Goal: Complete application form

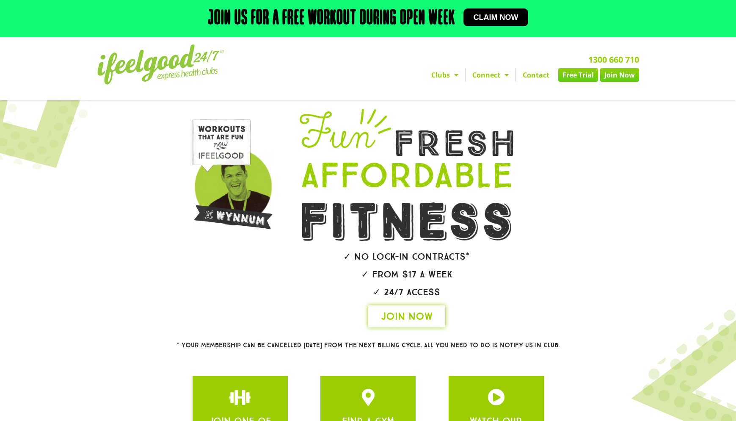
click at [411, 309] on span "JOIN NOW" at bounding box center [407, 316] width 52 height 14
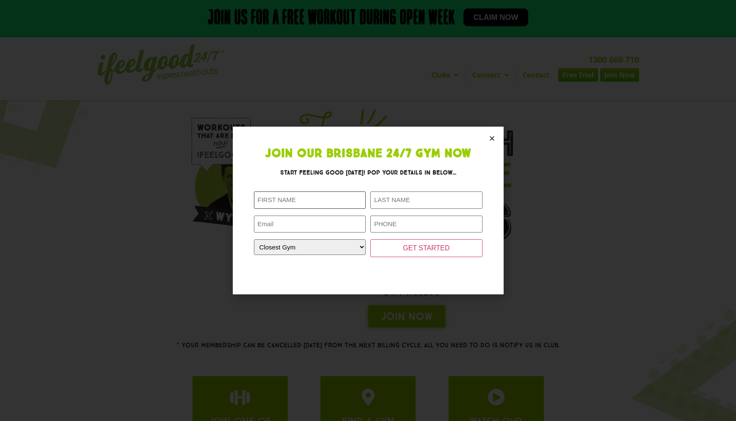
click at [331, 206] on input "First Name (Required)" at bounding box center [310, 199] width 112 height 17
type input "Ravintha"
type input "Wickramatunge"
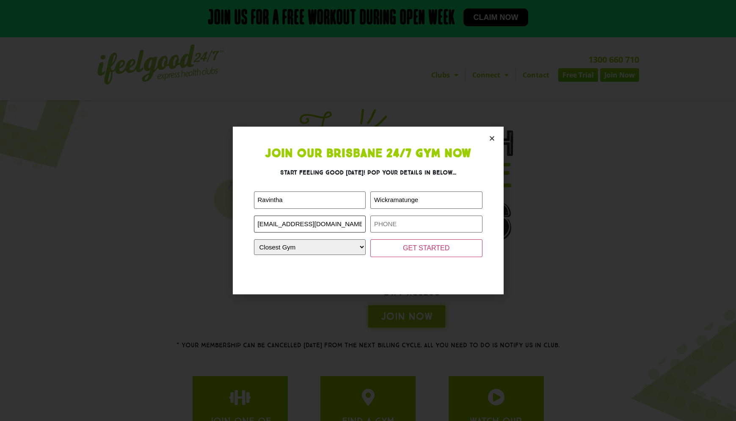
type input "[EMAIL_ADDRESS][DOMAIN_NAME]"
type input "0426371167"
click at [370, 239] on input "GET STARTED" at bounding box center [426, 248] width 112 height 18
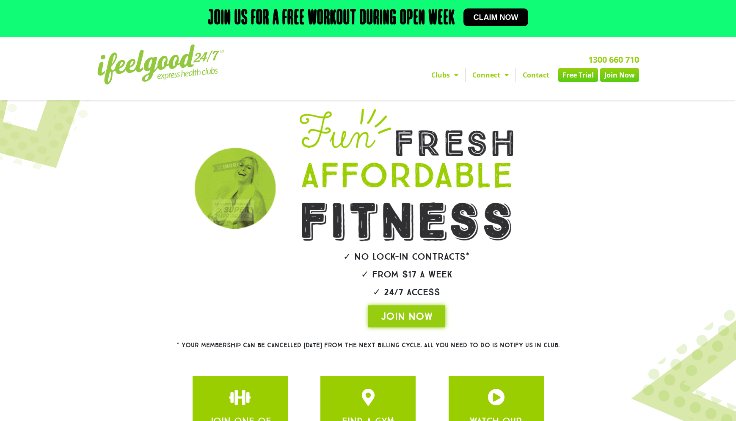
scroll to position [81, 0]
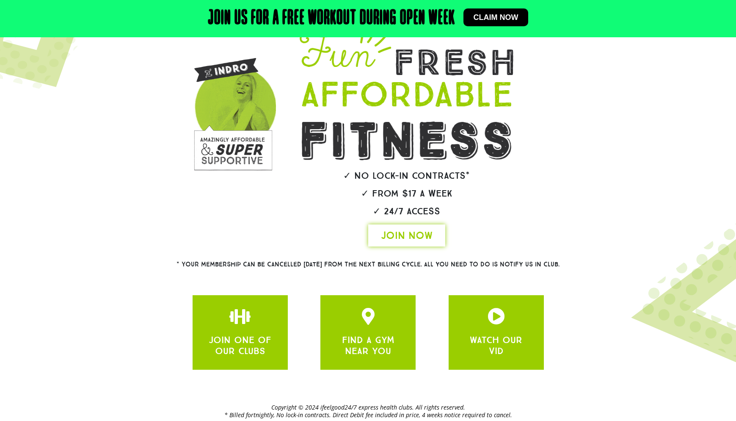
click at [389, 229] on span "JOIN NOW" at bounding box center [407, 236] width 52 height 14
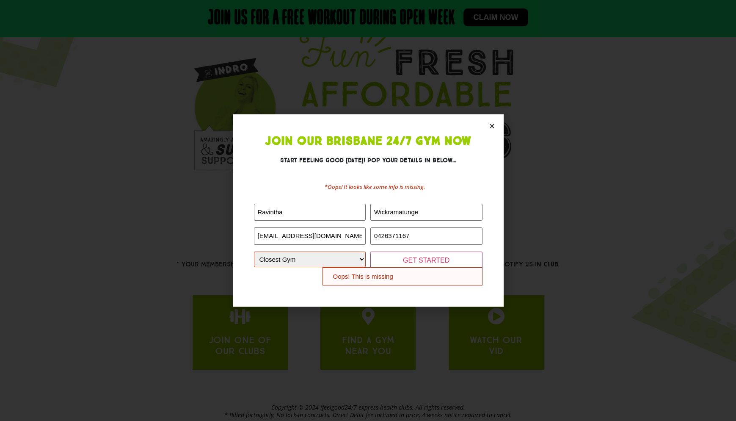
click at [254, 251] on select "Closest Gym [GEOGRAPHIC_DATA] [GEOGRAPHIC_DATA] [GEOGRAPHIC_DATA] [GEOGRAPHIC_D…" at bounding box center [310, 259] width 112 height 16
